Goal: Find specific page/section: Find specific page/section

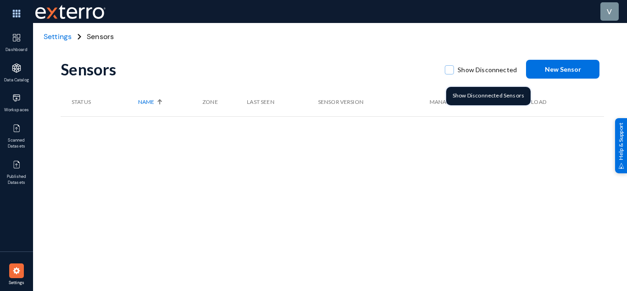
click at [451, 66] on span at bounding box center [449, 69] width 9 height 9
click at [450, 74] on input "Show Disconnected" at bounding box center [449, 74] width 1 height 1
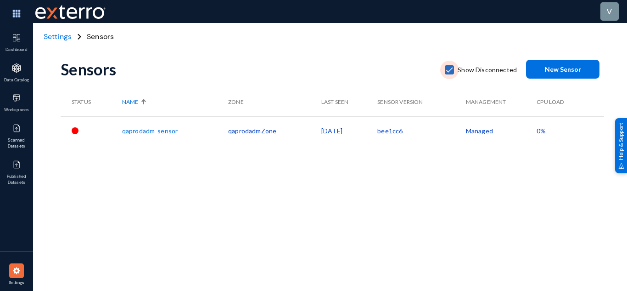
click at [451, 66] on span at bounding box center [449, 69] width 9 height 9
click at [450, 74] on input "Show Disconnected" at bounding box center [449, 74] width 1 height 1
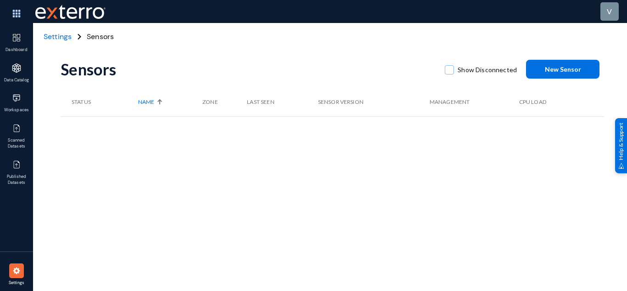
click at [451, 66] on span at bounding box center [449, 69] width 9 height 9
click at [450, 74] on input "Show Disconnected" at bounding box center [449, 74] width 1 height 1
checkbox input "true"
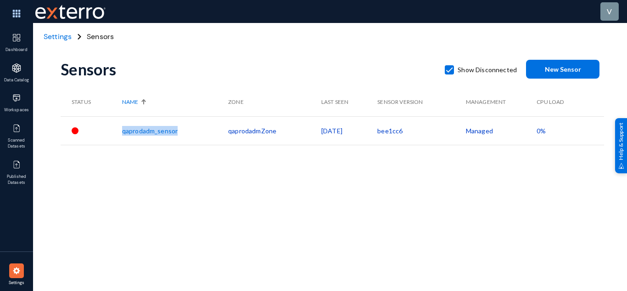
drag, startPoint x: 113, startPoint y: 131, endPoint x: 200, endPoint y: 133, distance: 87.7
click at [199, 133] on tr "qaprodadm_sensor qaprodadmZone [DATE] bee1cc6 Managed 0%" at bounding box center [333, 130] width 544 height 28
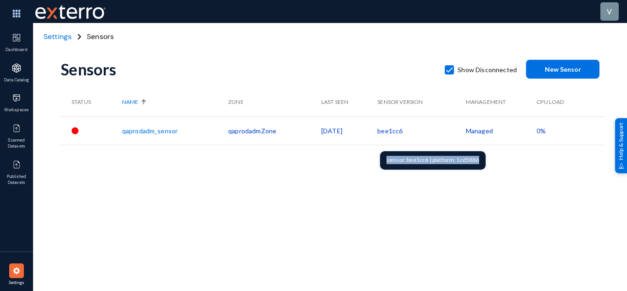
drag, startPoint x: 386, startPoint y: 161, endPoint x: 486, endPoint y: 166, distance: 100.3
click at [486, 166] on mat-tooltip-component "sensor: bee1cc6 | platform: 1cd5886" at bounding box center [433, 160] width 118 height 31
copy div "sensor: bee1cc6 | platform: 1cd5886"
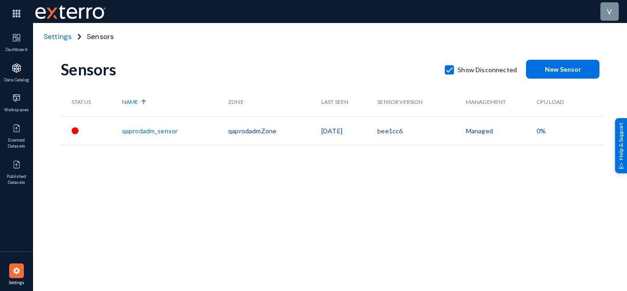
click at [57, 35] on span "Settings" at bounding box center [58, 37] width 28 height 10
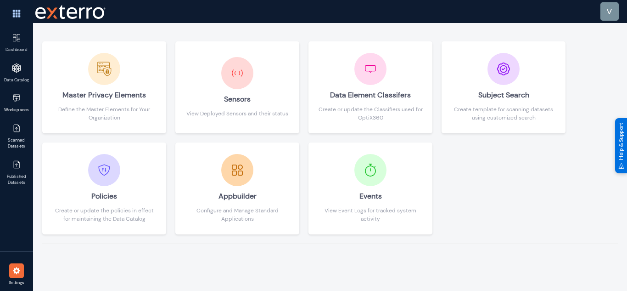
click at [18, 108] on span "Workspaces" at bounding box center [17, 110] width 30 height 6
